Goal: Transaction & Acquisition: Download file/media

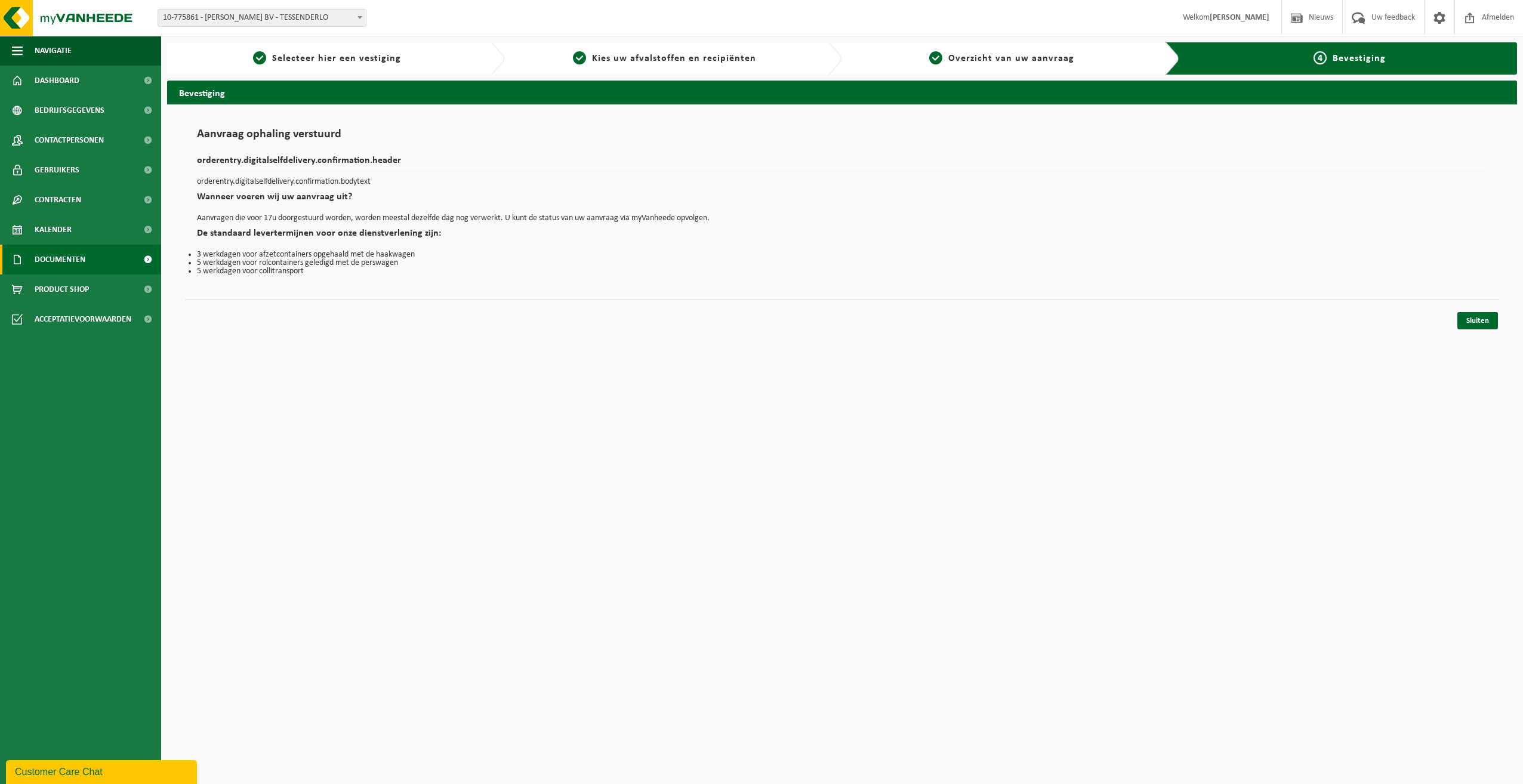
click at [66, 255] on span "Documenten" at bounding box center [59, 259] width 51 height 30
click at [64, 310] on span "Documenten" at bounding box center [58, 315] width 44 height 22
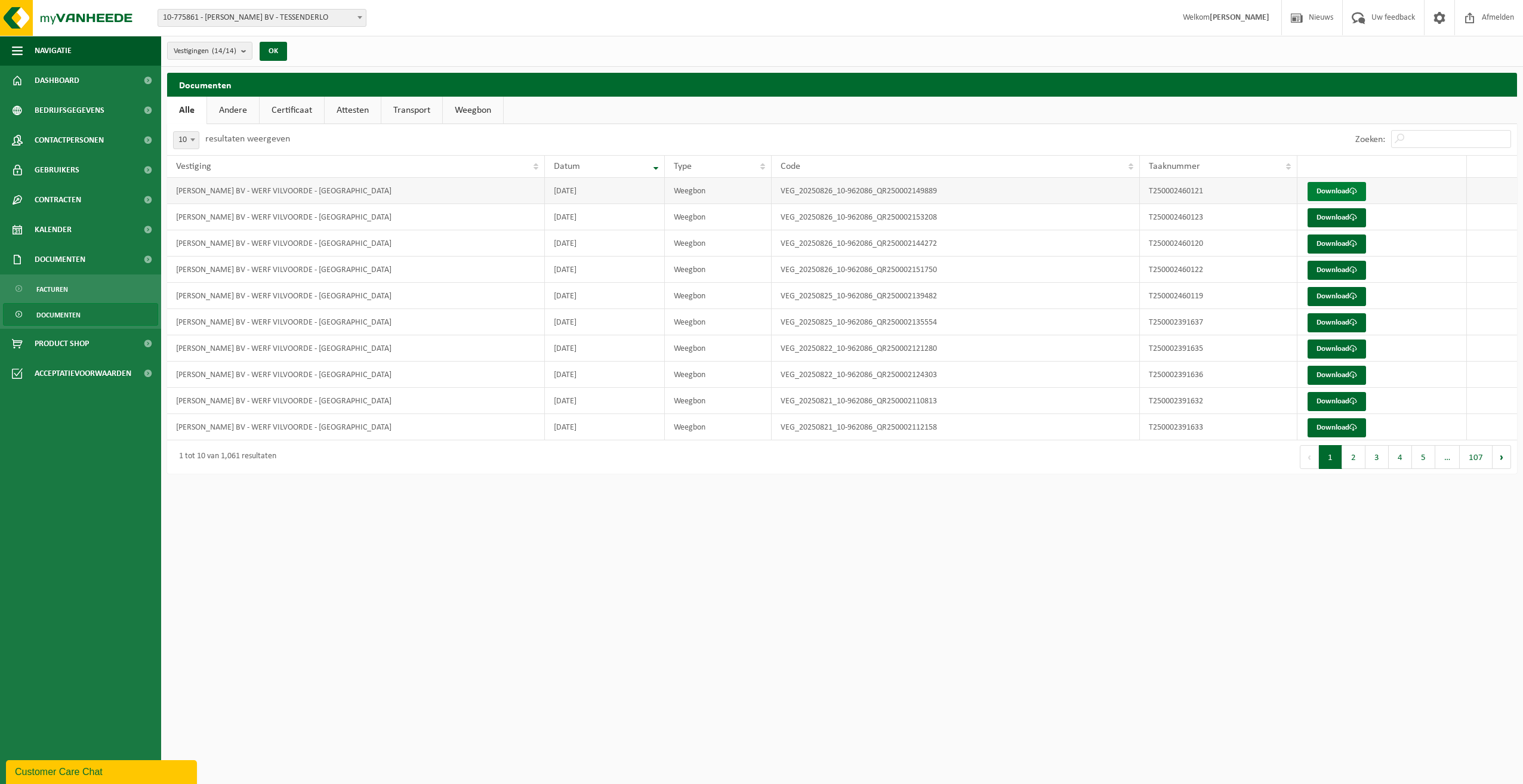
click at [1333, 186] on link "Download" at bounding box center [1337, 191] width 59 height 19
click at [1318, 216] on link "Download" at bounding box center [1337, 218] width 59 height 19
click at [1333, 243] on link "Download" at bounding box center [1337, 244] width 59 height 19
click at [1328, 272] on link "Download" at bounding box center [1337, 270] width 59 height 19
click at [1326, 293] on link "Download" at bounding box center [1337, 296] width 59 height 19
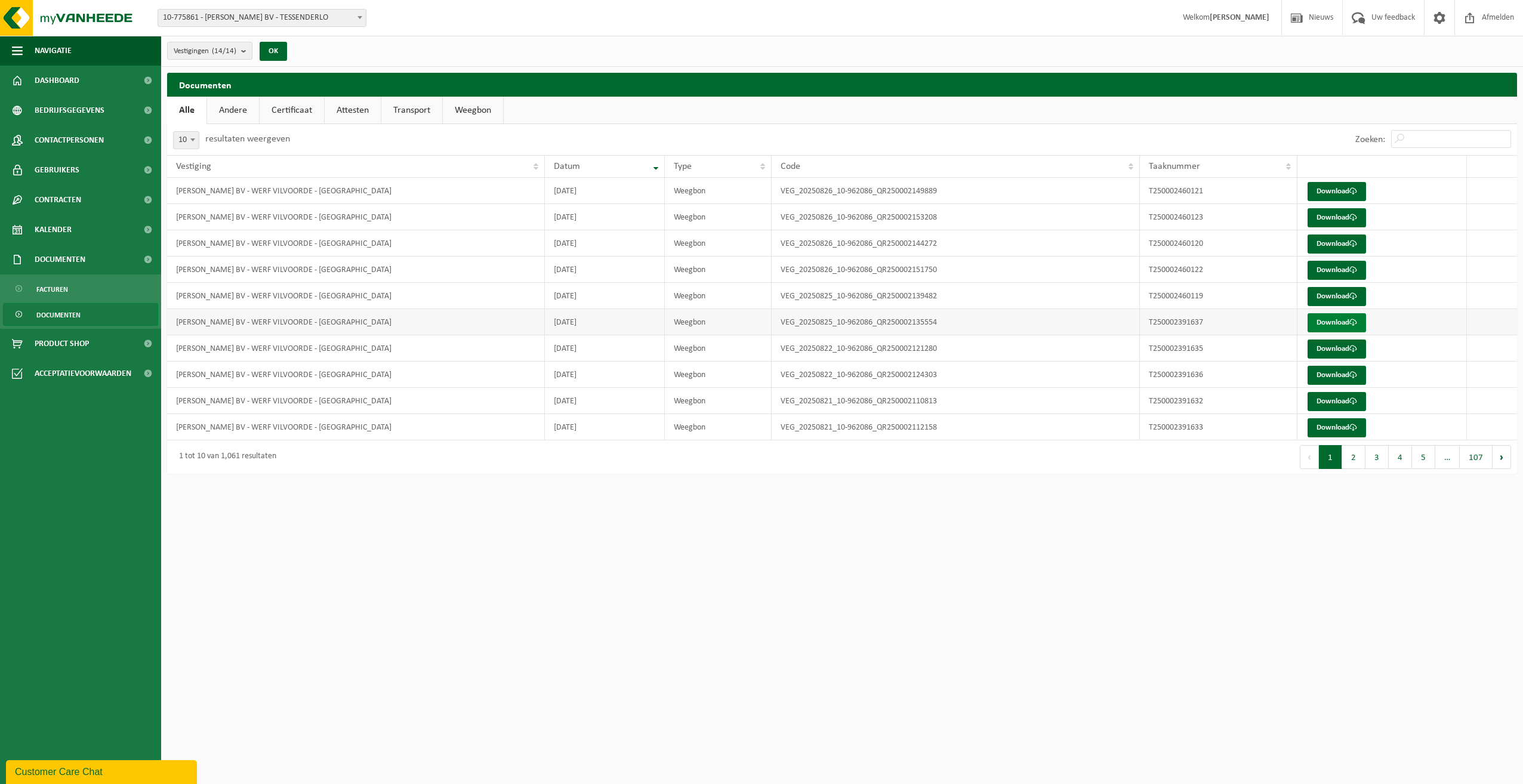
click at [1332, 320] on link "Download" at bounding box center [1337, 322] width 59 height 19
click at [1328, 345] on link "Download" at bounding box center [1337, 349] width 59 height 19
click at [1322, 373] on link "Download" at bounding box center [1337, 375] width 59 height 19
click at [1327, 400] on link "Download" at bounding box center [1337, 402] width 59 height 19
click at [1328, 427] on link "Download" at bounding box center [1337, 427] width 59 height 19
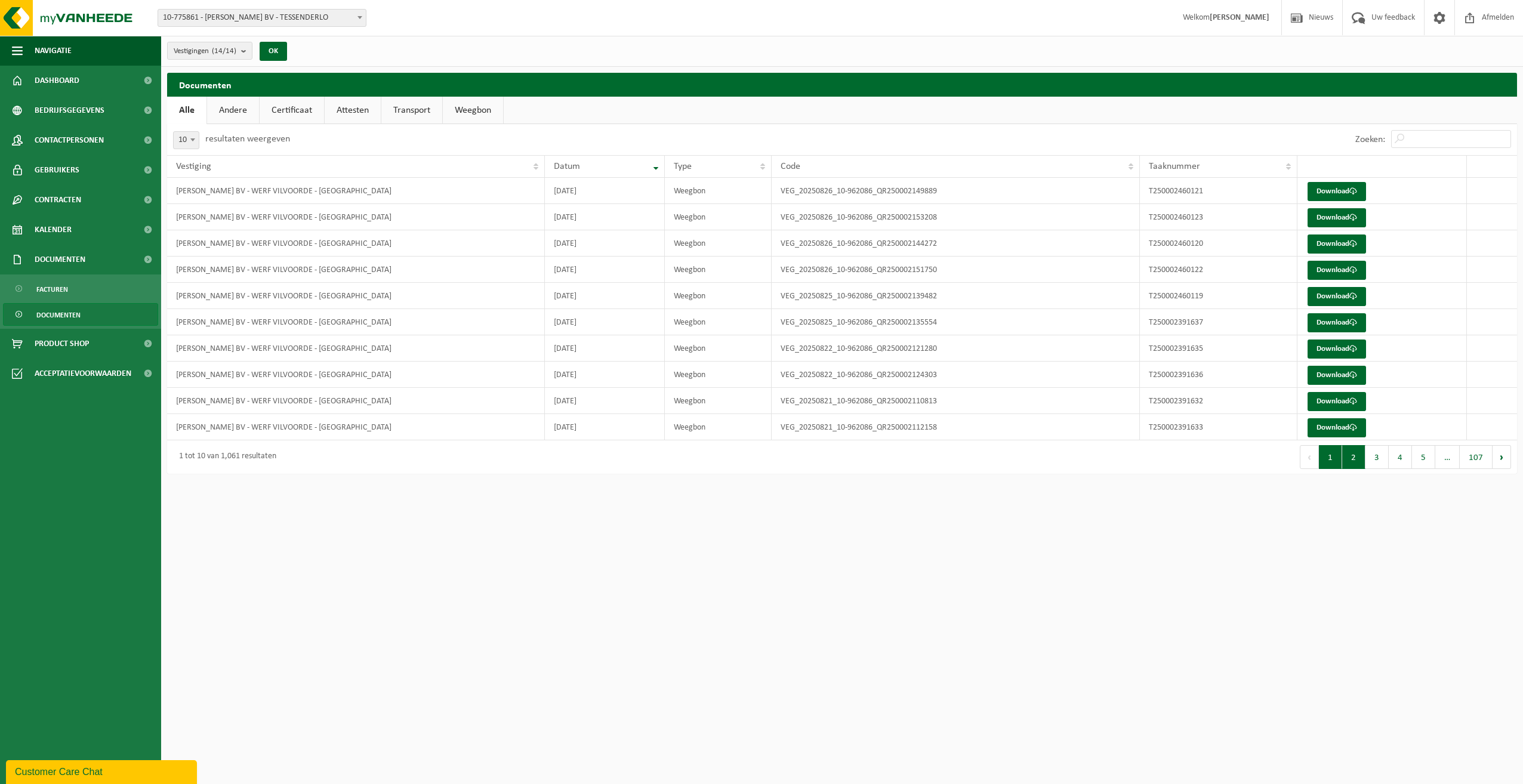
click at [1360, 456] on button "2" at bounding box center [1353, 457] width 23 height 24
click at [1333, 189] on link "Download" at bounding box center [1337, 191] width 59 height 19
drag, startPoint x: 1241, startPoint y: 567, endPoint x: 1241, endPoint y: 537, distance: 30.0
click at [1241, 567] on html "Vestiging: 10-775861 - YVES MAES BV - TESSENDERLO 10-982867 - CONTAINERS MAES -…" at bounding box center [761, 392] width 1523 height 784
click at [1327, 243] on link "Download" at bounding box center [1337, 244] width 59 height 19
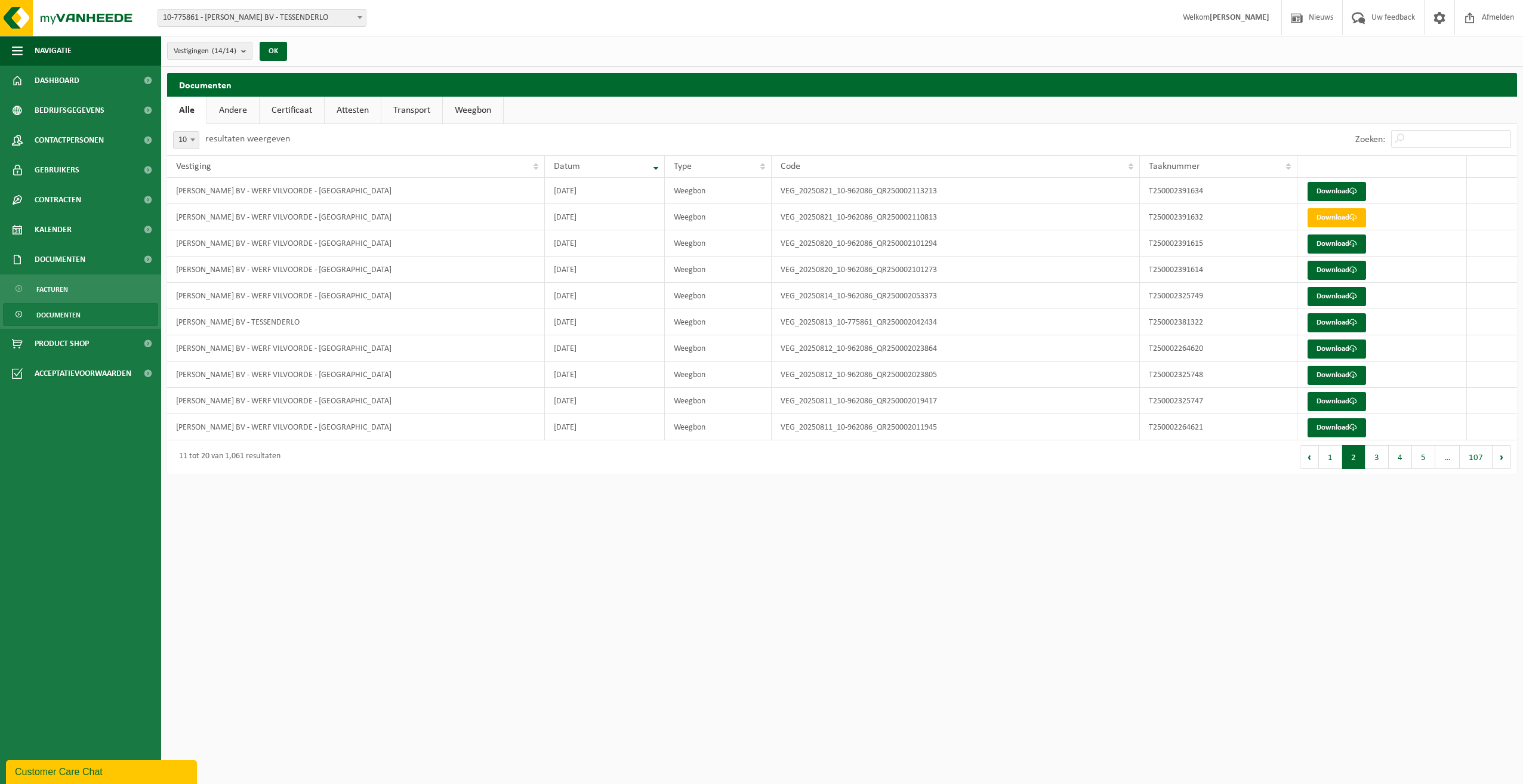
click at [1168, 563] on html "Vestiging: 10-775861 - YVES MAES BV - TESSENDERLO 10-982867 - CONTAINERS MAES -…" at bounding box center [761, 392] width 1523 height 784
click at [1326, 270] on link "Download" at bounding box center [1337, 270] width 59 height 19
click at [1243, 534] on html "Vestiging: 10-775861 - YVES MAES BV - TESSENDERLO 10-982867 - CONTAINERS MAES -…" at bounding box center [761, 392] width 1523 height 784
click at [1328, 295] on link "Download" at bounding box center [1337, 296] width 59 height 19
click at [1221, 588] on html "Vestiging: 10-775861 - YVES MAES BV - TESSENDERLO 10-982867 - CONTAINERS MAES -…" at bounding box center [761, 392] width 1523 height 784
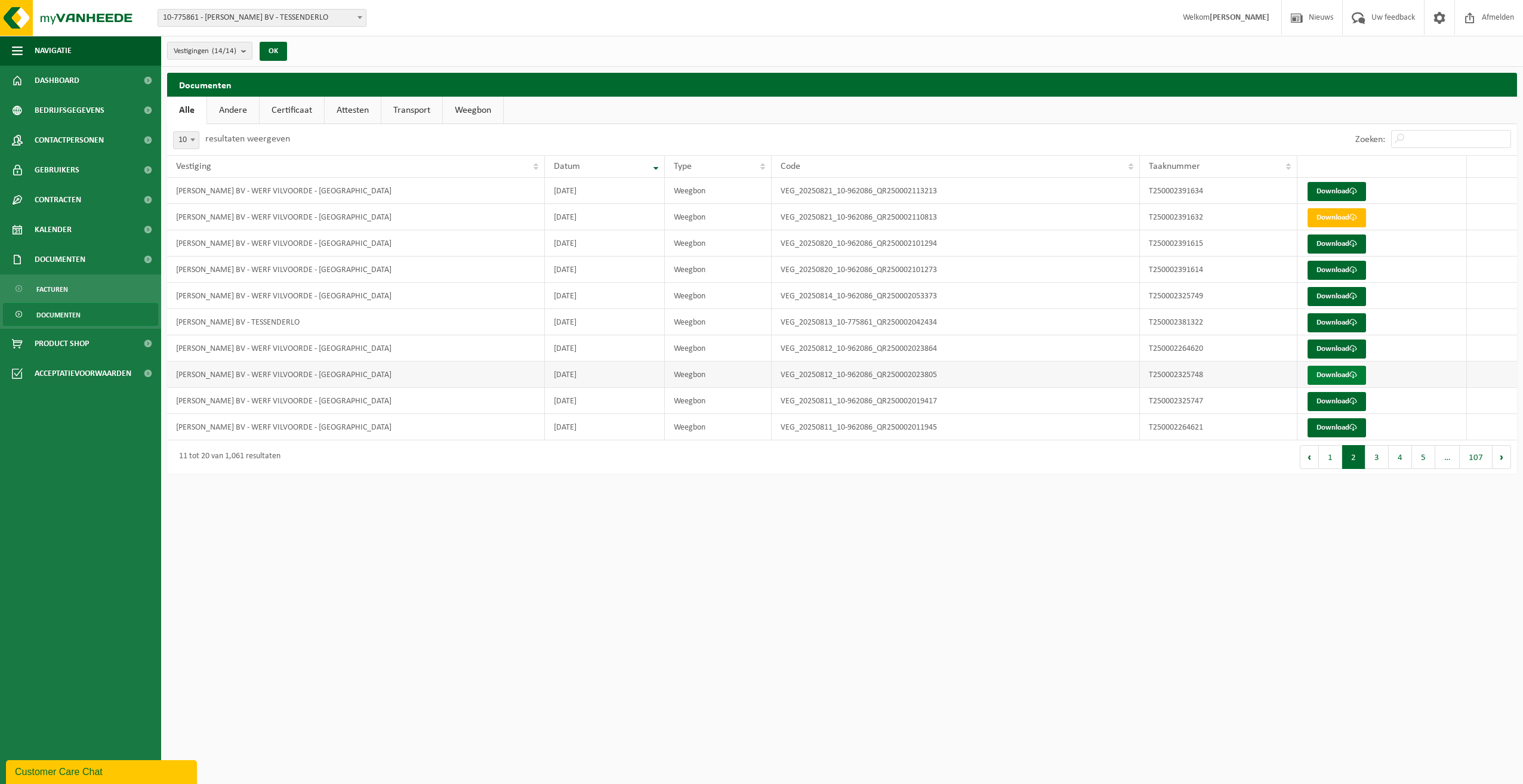
click at [1334, 374] on link "Download" at bounding box center [1337, 375] width 59 height 19
click at [1330, 397] on link "Download" at bounding box center [1337, 402] width 59 height 19
click at [1324, 425] on link "Download" at bounding box center [1337, 427] width 59 height 19
click at [1380, 454] on button "3" at bounding box center [1377, 457] width 23 height 24
click at [1328, 185] on link "Download" at bounding box center [1337, 191] width 59 height 19
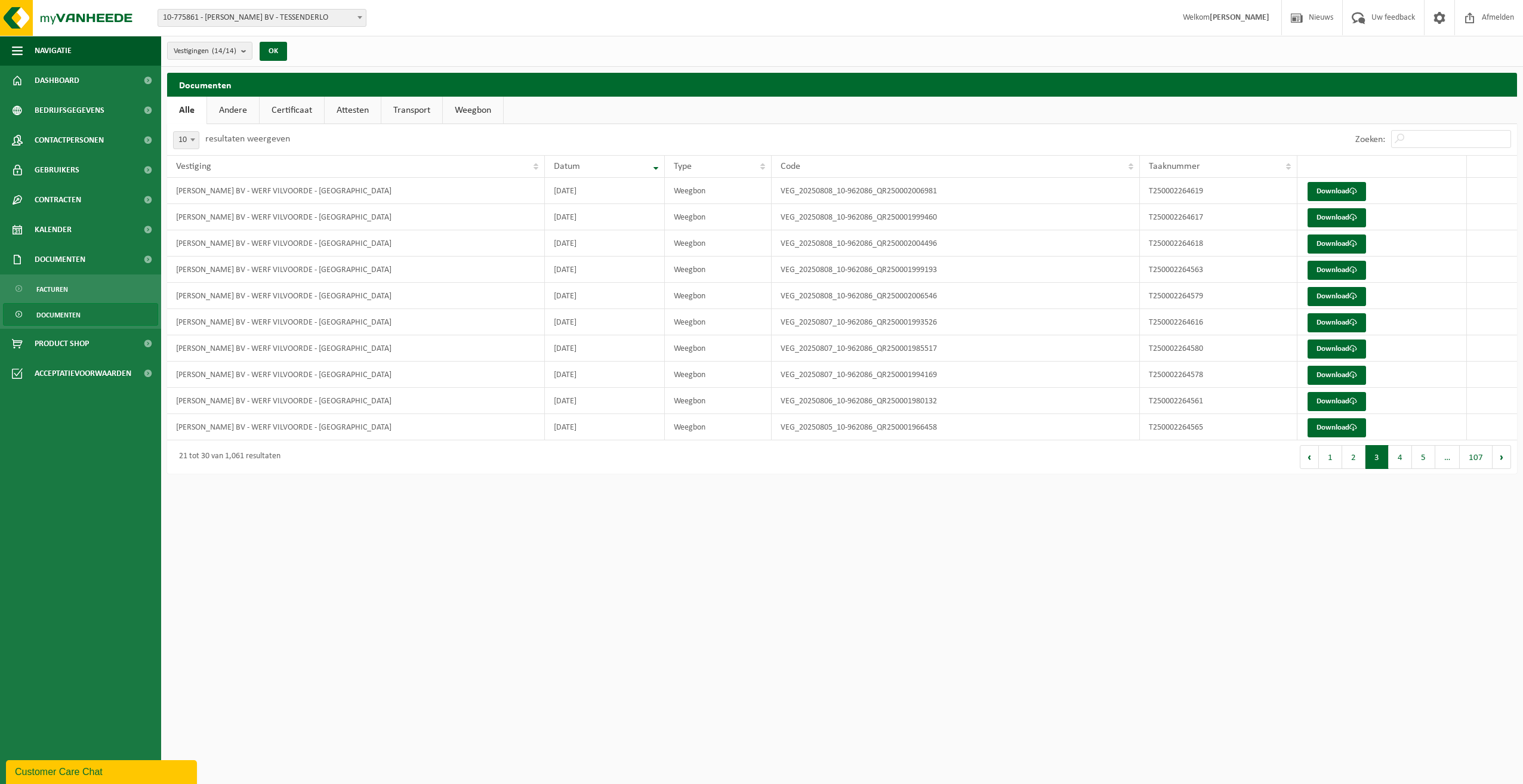
click at [1260, 518] on html "Vestiging: 10-775861 - YVES MAES BV - TESSENDERLO 10-982867 - CONTAINERS MAES -…" at bounding box center [761, 392] width 1523 height 784
click at [1338, 191] on link "Download" at bounding box center [1337, 191] width 59 height 19
drag, startPoint x: 1276, startPoint y: 516, endPoint x: 1278, endPoint y: 498, distance: 18.1
click at [1276, 516] on html "Vestiging: 10-775861 - YVES MAES BV - TESSENDERLO 10-982867 - CONTAINERS MAES -…" at bounding box center [761, 392] width 1523 height 784
click at [1324, 187] on link "Download" at bounding box center [1337, 191] width 59 height 19
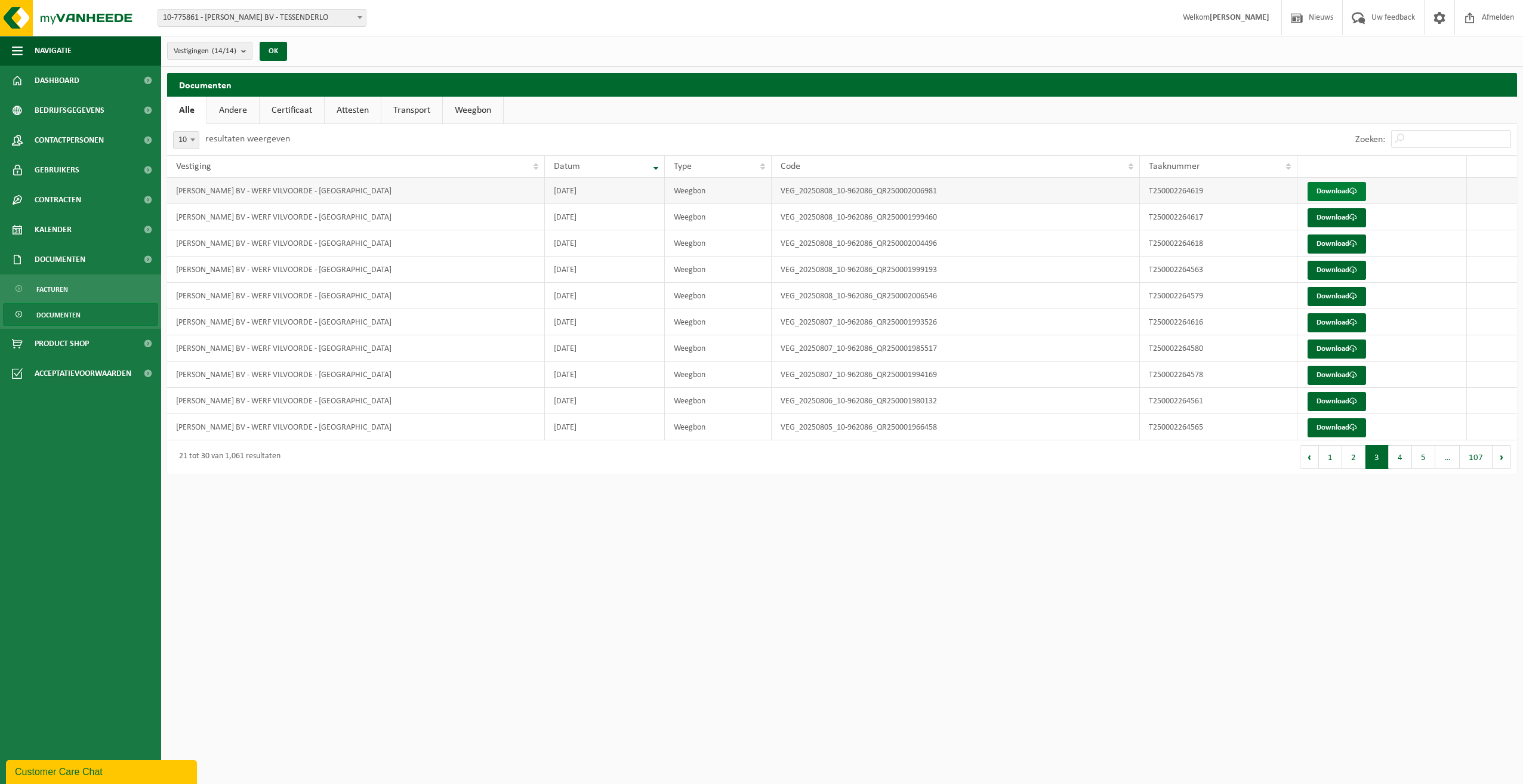
click at [1324, 189] on link "Download" at bounding box center [1337, 191] width 59 height 19
click at [1335, 185] on link "Download" at bounding box center [1337, 191] width 59 height 19
click at [1334, 191] on link "Download" at bounding box center [1337, 191] width 59 height 19
click at [1331, 188] on link "Download" at bounding box center [1337, 191] width 59 height 19
click at [1335, 215] on link "Download" at bounding box center [1337, 218] width 59 height 19
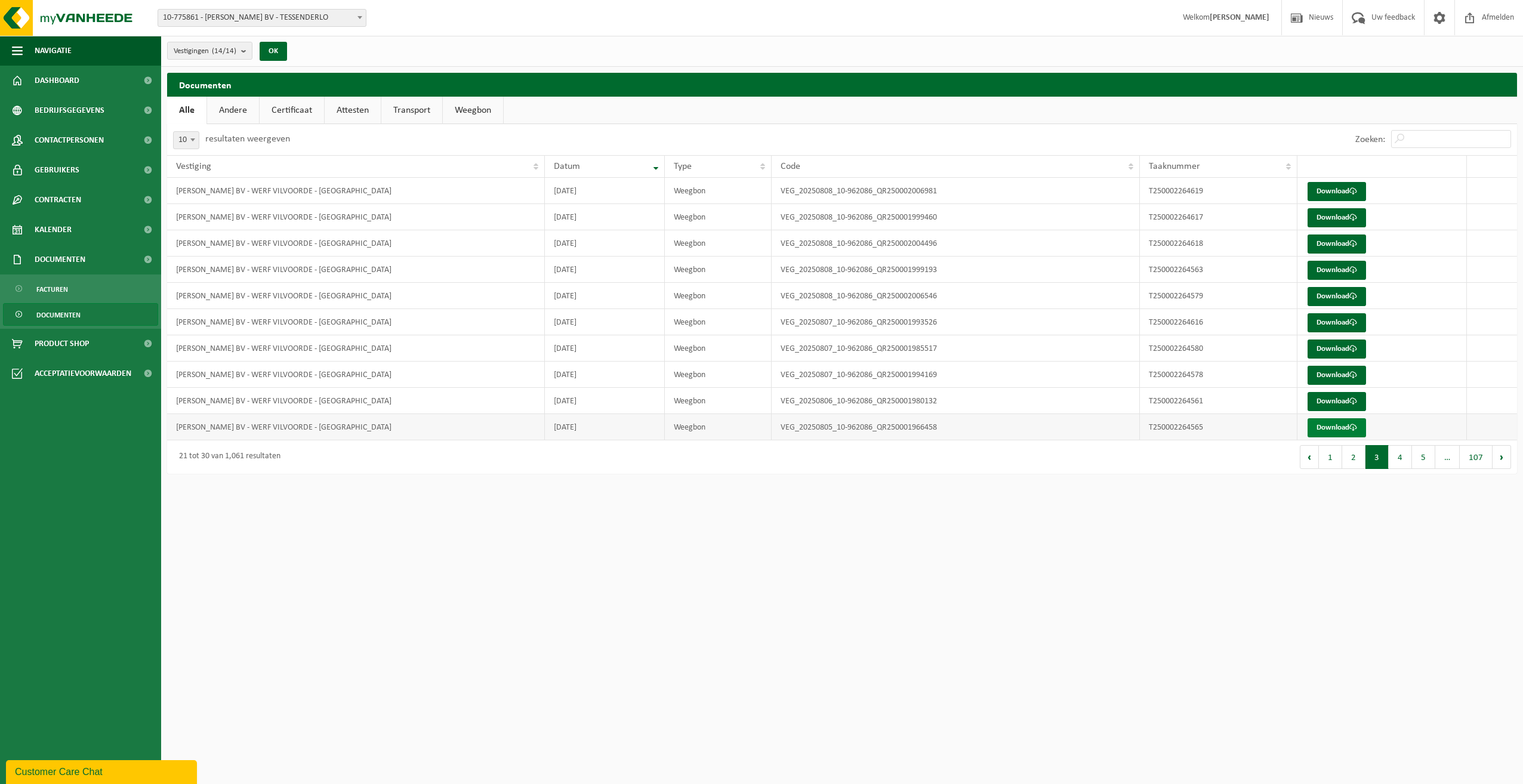
click at [1332, 424] on link "Download" at bounding box center [1337, 427] width 59 height 19
click at [1337, 398] on link "Download" at bounding box center [1337, 402] width 59 height 19
drag, startPoint x: 1178, startPoint y: 507, endPoint x: 1186, endPoint y: 487, distance: 21.5
click at [1179, 507] on html "Vestiging: 10-775861 - YVES MAES BV - TESSENDERLO 10-982867 - CONTAINERS MAES -…" at bounding box center [761, 392] width 1523 height 784
click at [1328, 376] on link "Download" at bounding box center [1337, 375] width 59 height 19
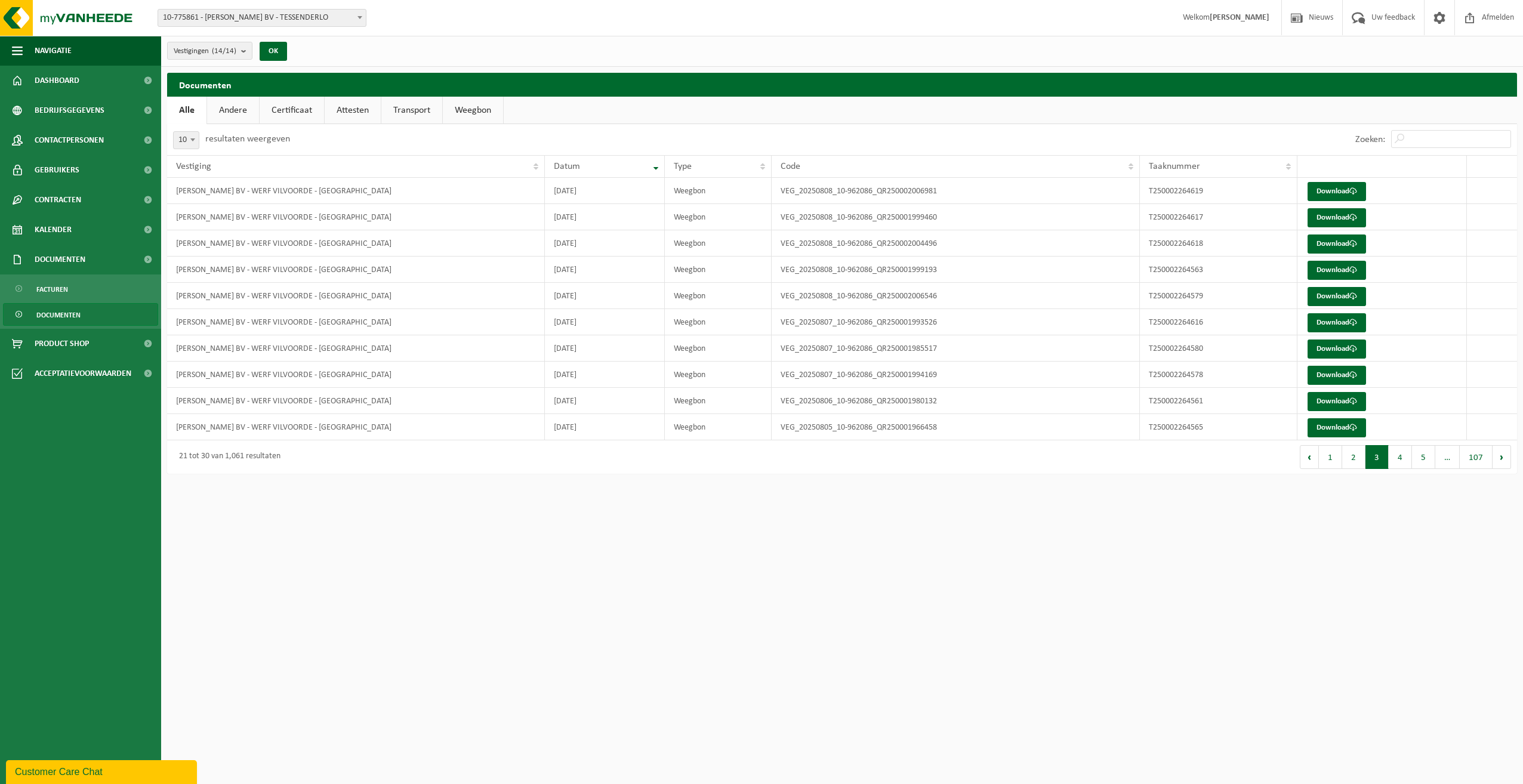
click at [1287, 549] on html "Vestiging: 10-775861 - YVES MAES BV - TESSENDERLO 10-982867 - CONTAINERS MAES -…" at bounding box center [761, 392] width 1523 height 784
click at [1324, 350] on link "Download" at bounding box center [1337, 349] width 59 height 19
click at [1016, 597] on html "Vestiging: 10-775861 - YVES MAES BV - TESSENDERLO 10-982867 - CONTAINERS MAES -…" at bounding box center [761, 392] width 1523 height 784
click at [1340, 317] on link "Download" at bounding box center [1337, 322] width 59 height 19
click at [1299, 543] on html "Vestiging: 10-775861 - YVES MAES BV - TESSENDERLO 10-982867 - CONTAINERS MAES -…" at bounding box center [761, 392] width 1523 height 784
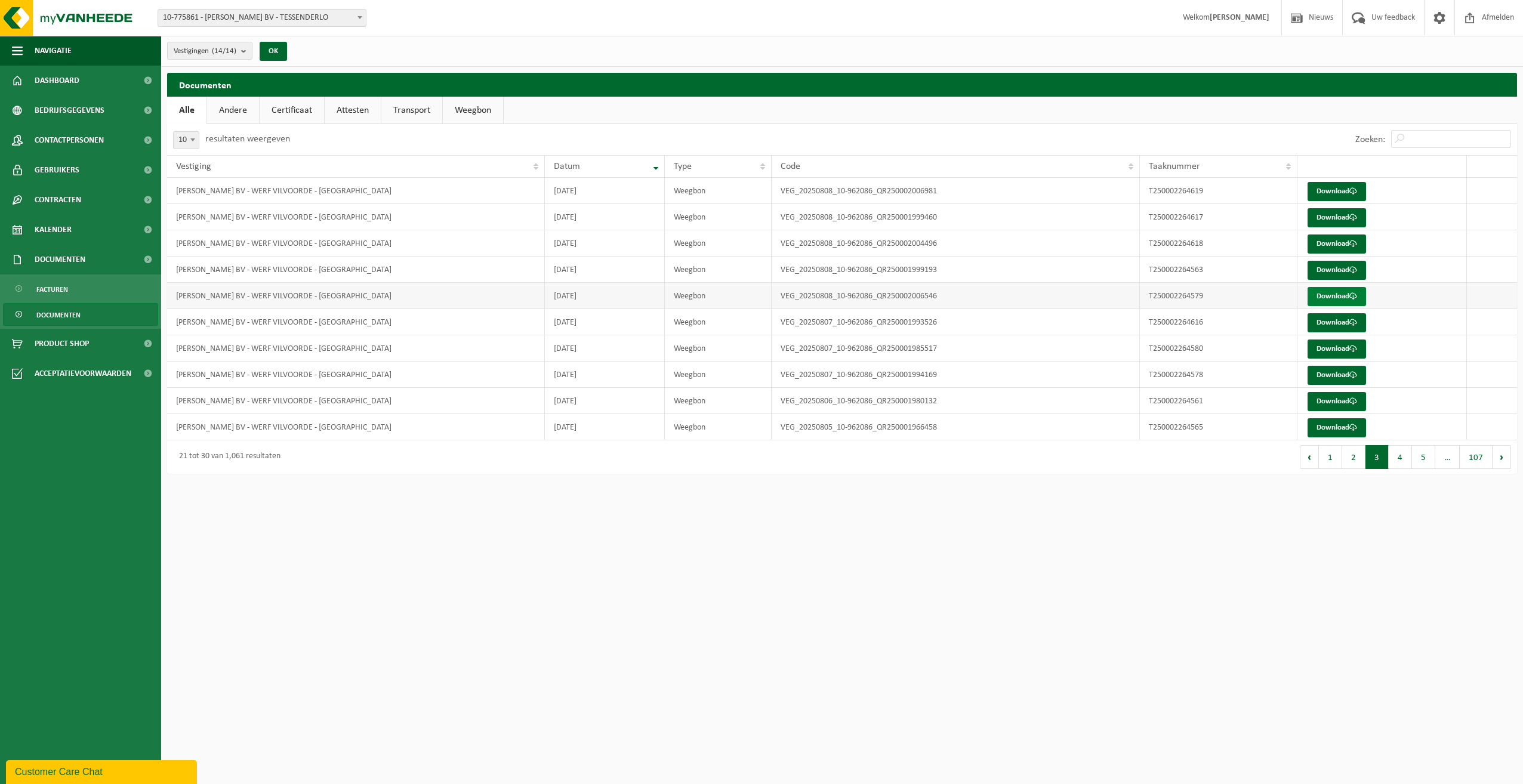
click at [1321, 297] on link "Download" at bounding box center [1337, 296] width 59 height 19
drag, startPoint x: 1124, startPoint y: 524, endPoint x: 1334, endPoint y: 491, distance: 212.6
click at [1124, 524] on html "Vestiging: 10-775861 - YVES MAES BV - TESSENDERLO 10-982867 - CONTAINERS MAES -…" at bounding box center [761, 392] width 1523 height 784
click at [1328, 265] on link "Download" at bounding box center [1337, 270] width 59 height 19
click at [1105, 518] on html "Vestiging: 10-775861 - YVES MAES BV - TESSENDERLO 10-982867 - CONTAINERS MAES -…" at bounding box center [761, 392] width 1523 height 784
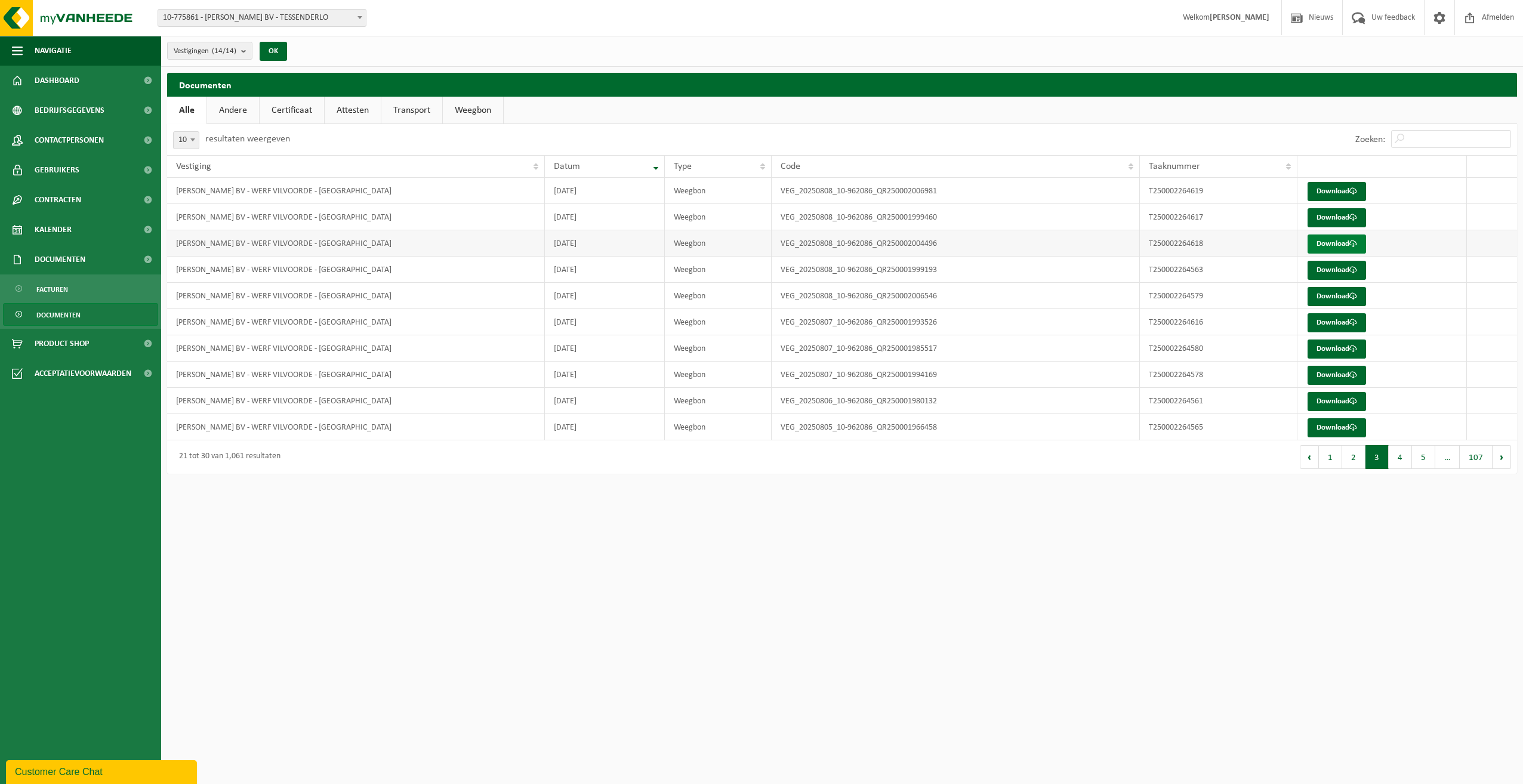
click at [1332, 241] on link "Download" at bounding box center [1337, 244] width 59 height 19
drag, startPoint x: 1067, startPoint y: 522, endPoint x: 1115, endPoint y: 448, distance: 88.2
click at [1069, 520] on html "Vestiging: 10-775861 - YVES MAES BV - TESSENDERLO 10-982867 - CONTAINERS MAES -…" at bounding box center [761, 392] width 1523 height 784
click at [1335, 216] on link "Download" at bounding box center [1337, 218] width 59 height 19
click at [1252, 549] on html "Vestiging: 10-775861 - YVES MAES BV - TESSENDERLO 10-982867 - CONTAINERS MAES -…" at bounding box center [761, 392] width 1523 height 784
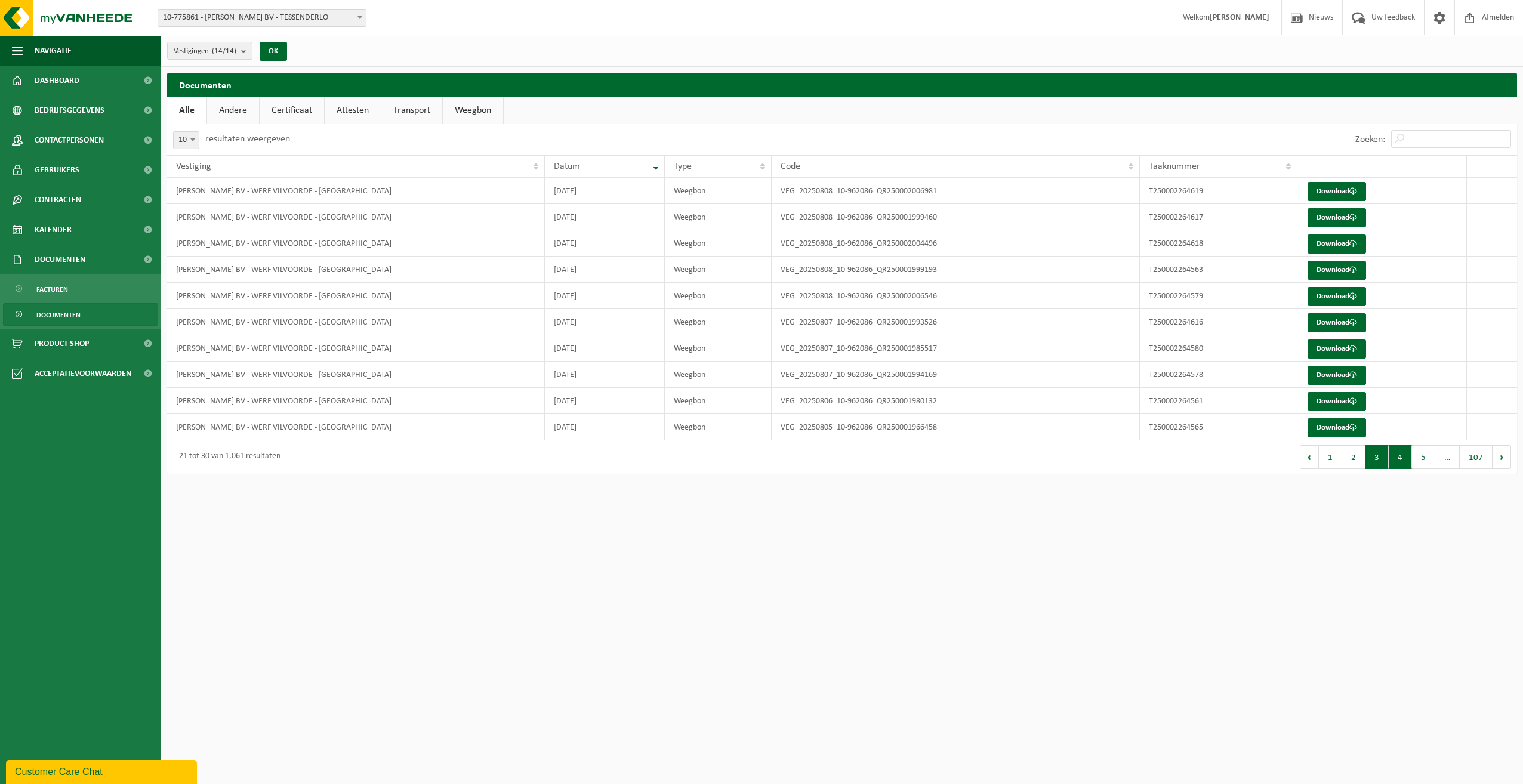
click at [1404, 460] on button "4" at bounding box center [1400, 457] width 23 height 24
click at [1330, 267] on link "Download" at bounding box center [1337, 270] width 59 height 19
drag, startPoint x: 1140, startPoint y: 549, endPoint x: 1141, endPoint y: 531, distance: 18.0
click at [1140, 549] on html "Vestiging: 10-775861 - YVES MAES BV - TESSENDERLO 10-982867 - CONTAINERS MAES -…" at bounding box center [761, 392] width 1523 height 784
click at [1338, 241] on link "Download" at bounding box center [1337, 244] width 59 height 19
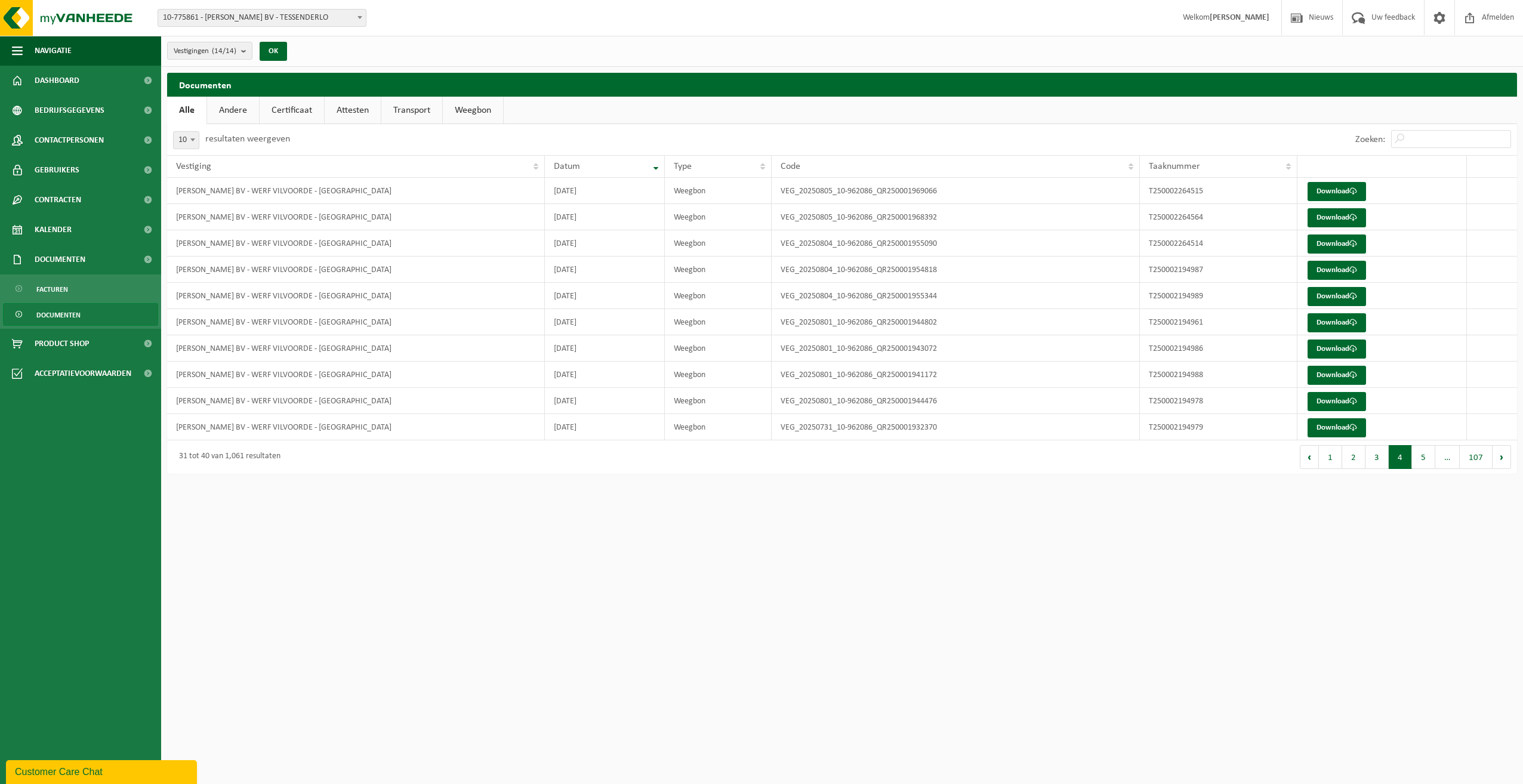
drag, startPoint x: 1280, startPoint y: 579, endPoint x: 1280, endPoint y: 558, distance: 21.0
click at [1280, 579] on html "Vestiging: 10-775861 - YVES MAES BV - TESSENDERLO 10-982867 - CONTAINERS MAES -…" at bounding box center [761, 392] width 1523 height 784
click at [1340, 190] on link "Download" at bounding box center [1337, 191] width 59 height 19
click at [1062, 597] on html "Vestiging: 10-775861 - YVES MAES BV - TESSENDERLO 10-982867 - CONTAINERS MAES -…" at bounding box center [761, 392] width 1523 height 784
click at [1338, 191] on link "Download" at bounding box center [1337, 191] width 59 height 19
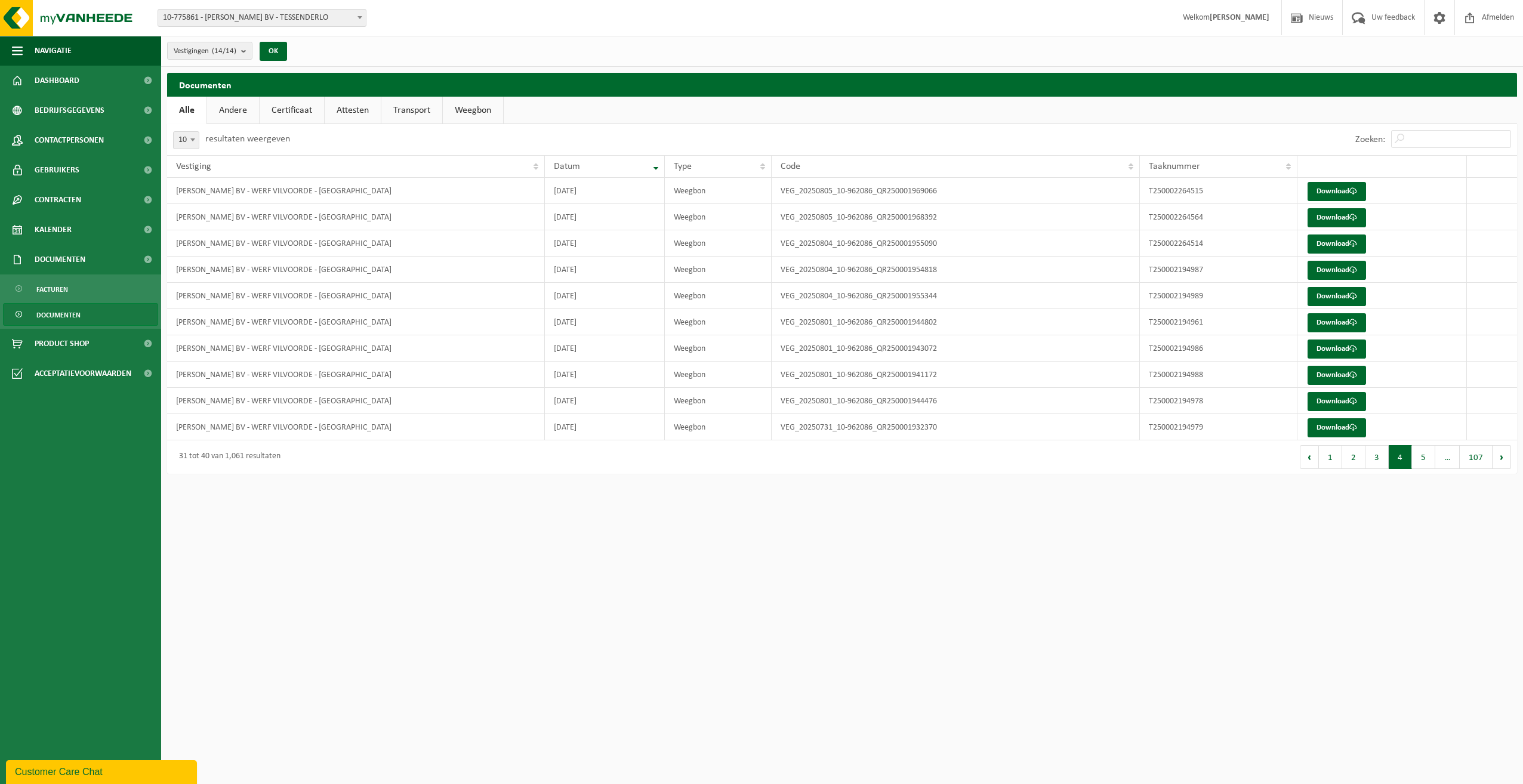
click at [1226, 524] on html "Vestiging: 10-775861 - YVES MAES BV - TESSENDERLO 10-982867 - CONTAINERS MAES -…" at bounding box center [761, 392] width 1523 height 784
click at [1336, 189] on link "Download" at bounding box center [1337, 191] width 59 height 19
